Goal: Task Accomplishment & Management: Manage account settings

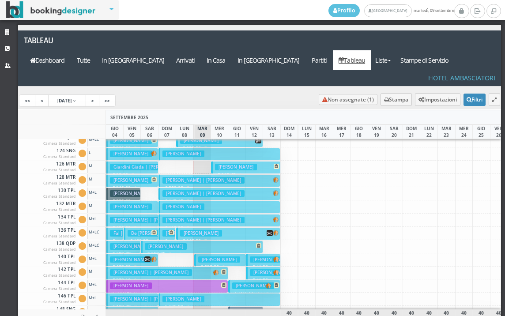
scroll to position [132, 0]
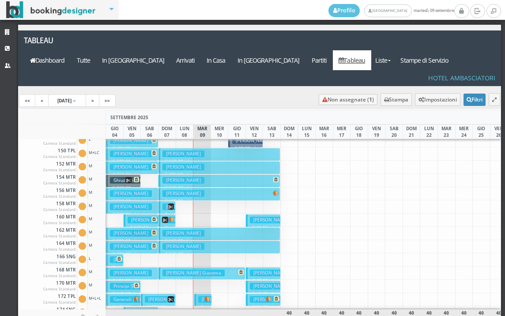
scroll to position [353, 0]
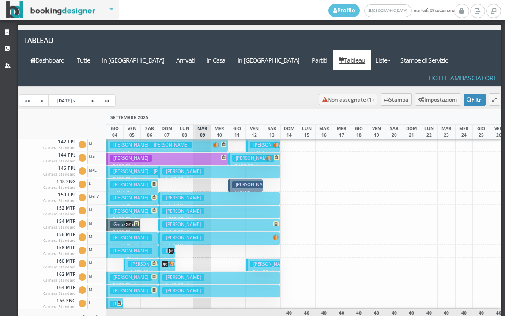
scroll to position [132, 0]
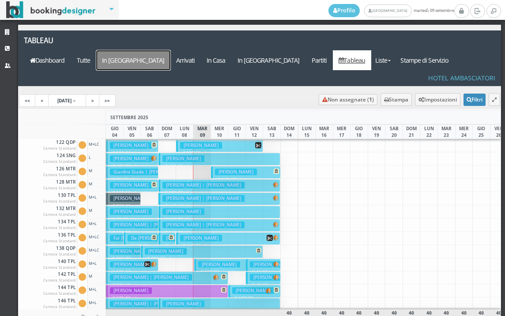
click at [170, 50] on a=pms-arrival-reservations"] "In [GEOGRAPHIC_DATA]" at bounding box center [133, 60] width 74 height 20
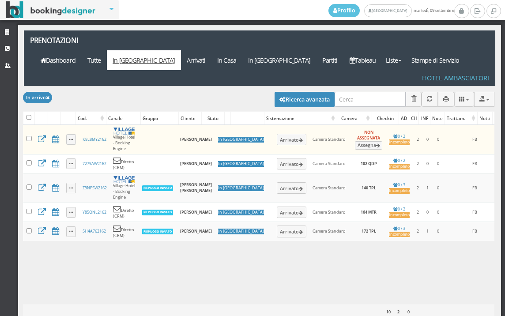
select select
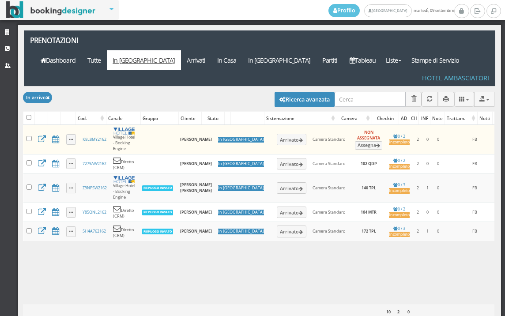
select select
click at [291, 92] on button "Ricerca avanzata" at bounding box center [305, 99] width 60 height 15
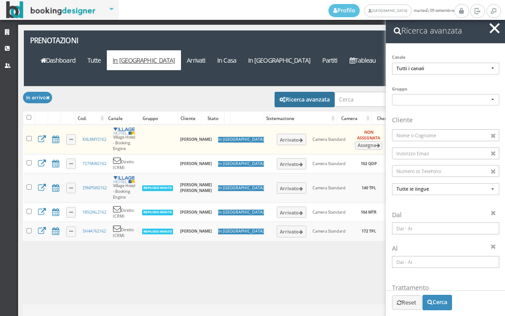
click at [405, 231] on input at bounding box center [445, 229] width 107 height 12
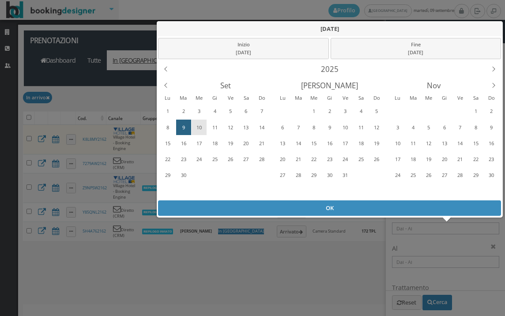
click at [197, 128] on div "10" at bounding box center [200, 128] width 14 height 14
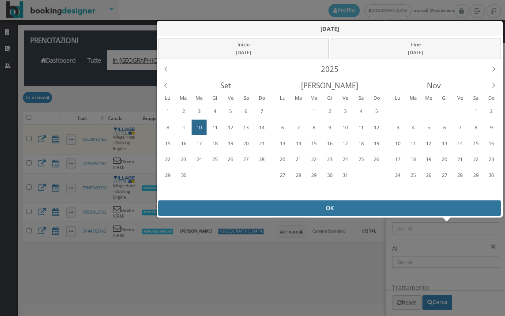
click at [272, 209] on div "OK" at bounding box center [329, 207] width 343 height 15
type input "10/09/2025 - 10/09/2025"
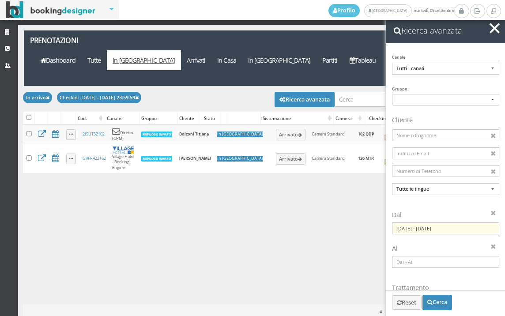
click at [495, 31] on button "button" at bounding box center [494, 28] width 13 height 13
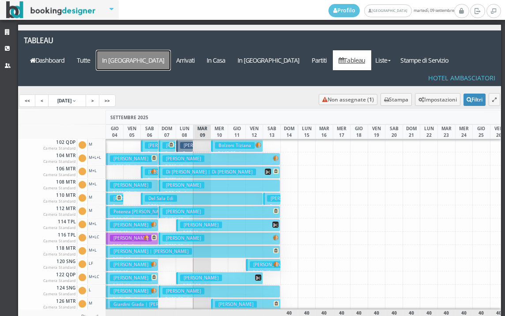
click at [170, 50] on a=pms-arrival-reservations"] "In [GEOGRAPHIC_DATA]" at bounding box center [133, 60] width 74 height 20
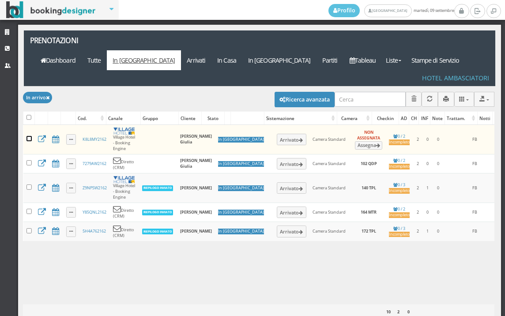
click at [28, 136] on input "checkbox" at bounding box center [28, 138] width 5 height 5
checkbox input "true"
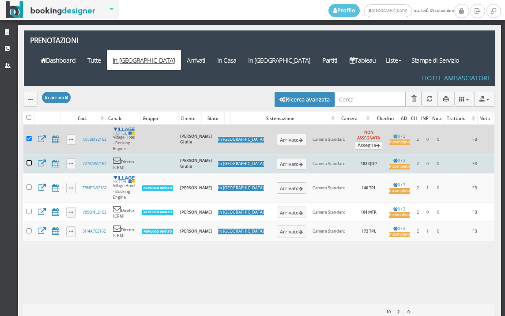
click at [30, 160] on input "checkbox" at bounding box center [28, 162] width 5 height 5
checkbox input "true"
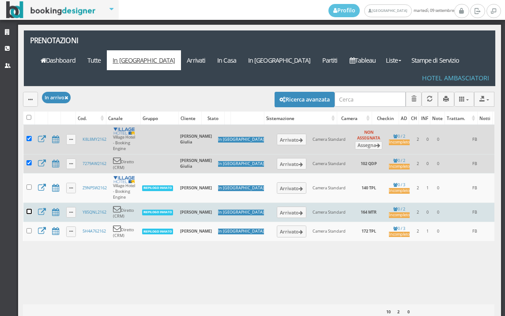
click at [28, 209] on input "checkbox" at bounding box center [28, 211] width 5 height 5
checkbox input "true"
click at [33, 92] on button "button" at bounding box center [30, 99] width 15 height 15
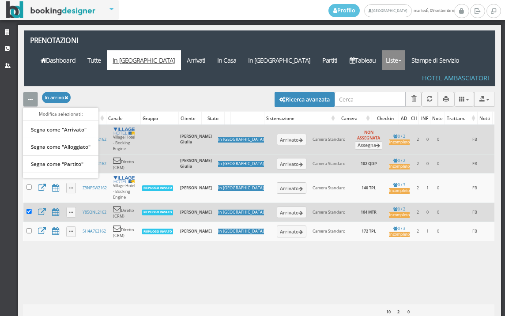
click at [401, 50] on link "Liste" at bounding box center [393, 60] width 23 height 20
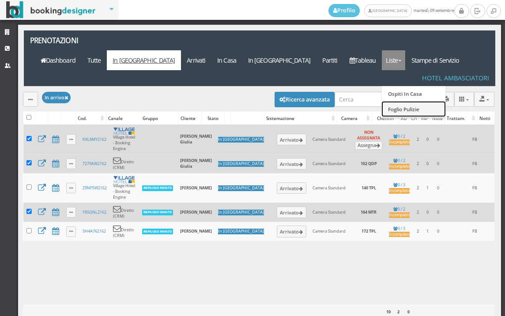
click at [417, 101] on link "Foglio Pulizie" at bounding box center [414, 108] width 64 height 15
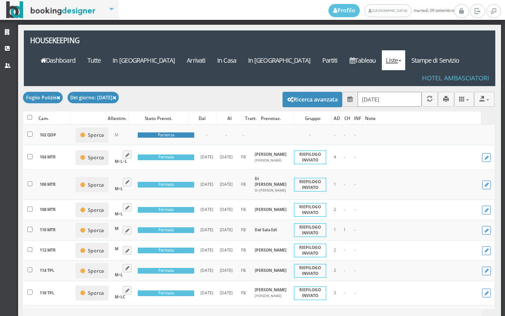
click at [394, 92] on input "[DATE]" at bounding box center [390, 99] width 64 height 15
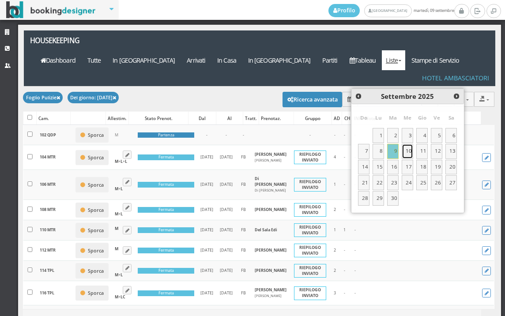
click at [405, 153] on link "10" at bounding box center [407, 151] width 11 height 15
type input "[DATE]"
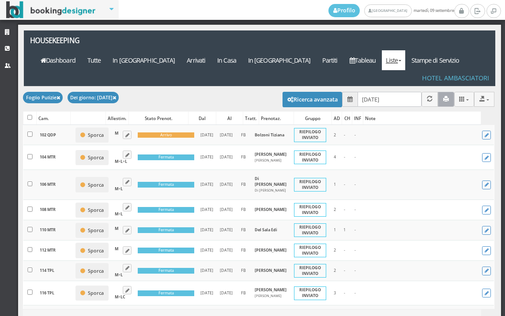
click at [446, 92] on button "button" at bounding box center [446, 99] width 16 height 15
